Goal: Find contact information: Find contact information

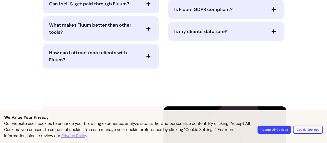
scroll to position [1400, 0]
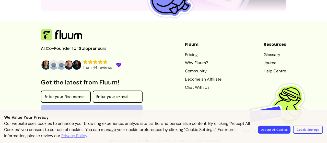
click at [273, 128] on button "Accept All Cookies" at bounding box center [274, 129] width 32 height 8
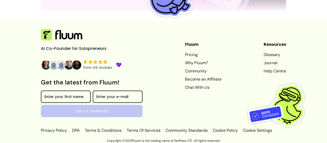
click at [62, 132] on link "Privacy Policy" at bounding box center [54, 130] width 27 height 6
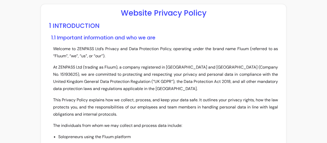
scroll to position [210, 0]
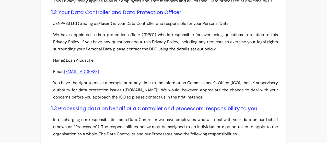
click at [85, 70] on link "[EMAIL_ADDRESS]" at bounding box center [81, 71] width 35 height 5
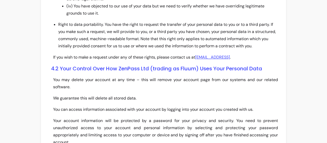
scroll to position [1546, 0]
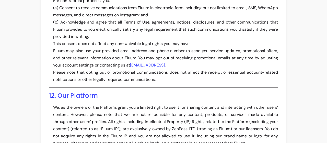
scroll to position [3301, 0]
